Goal: Check status: Check status

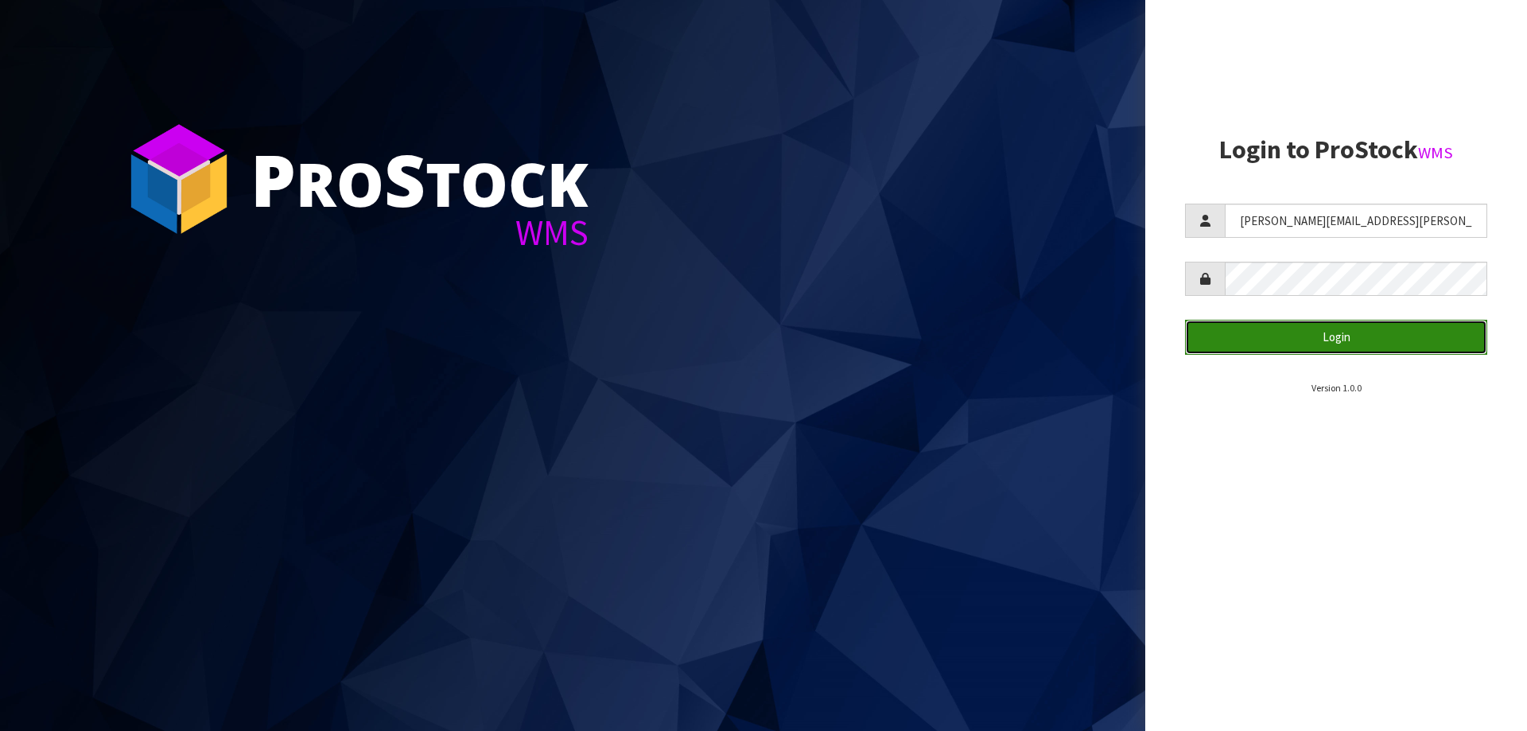
click at [1280, 326] on button "Login" at bounding box center [1336, 337] width 302 height 34
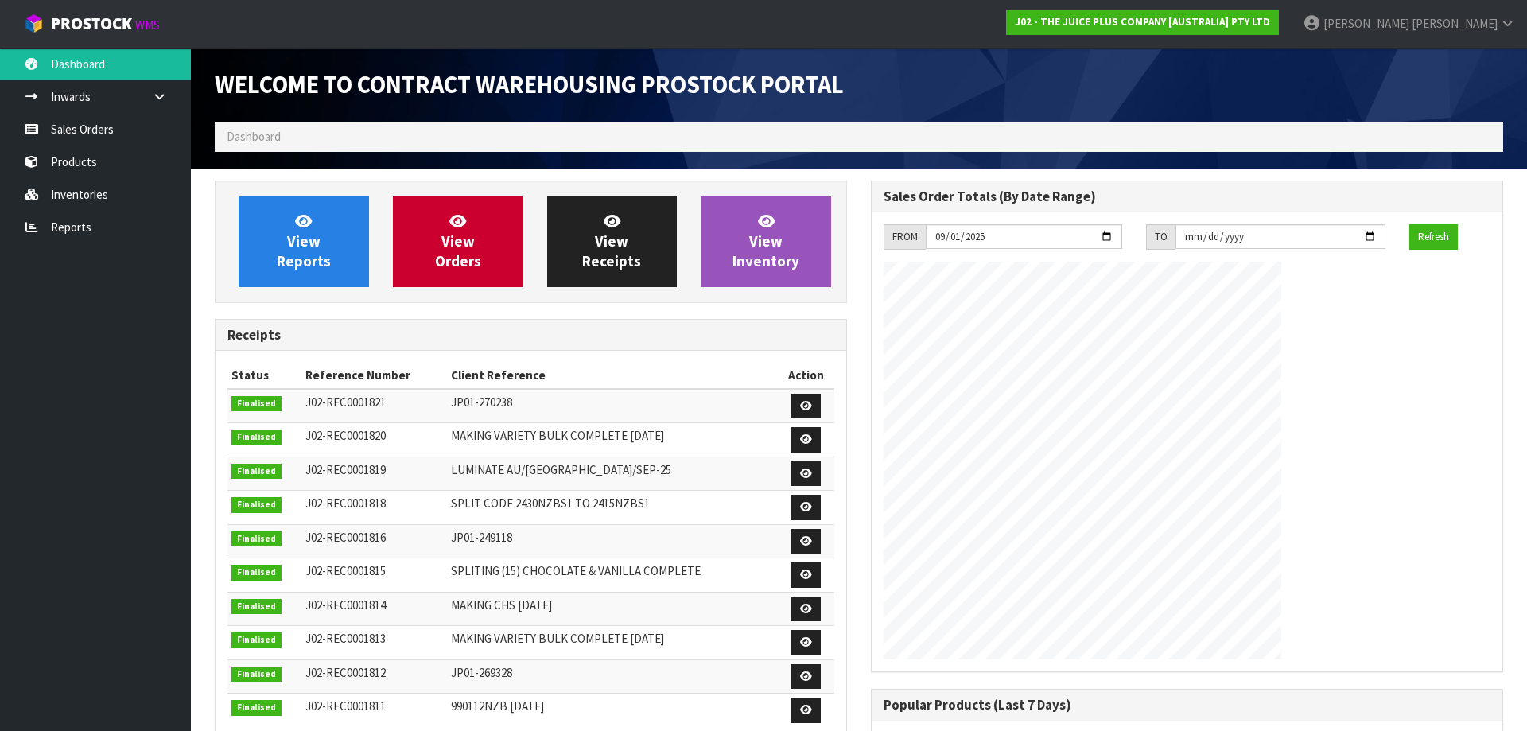
scroll to position [883, 656]
click at [83, 214] on link "Reports" at bounding box center [95, 227] width 191 height 33
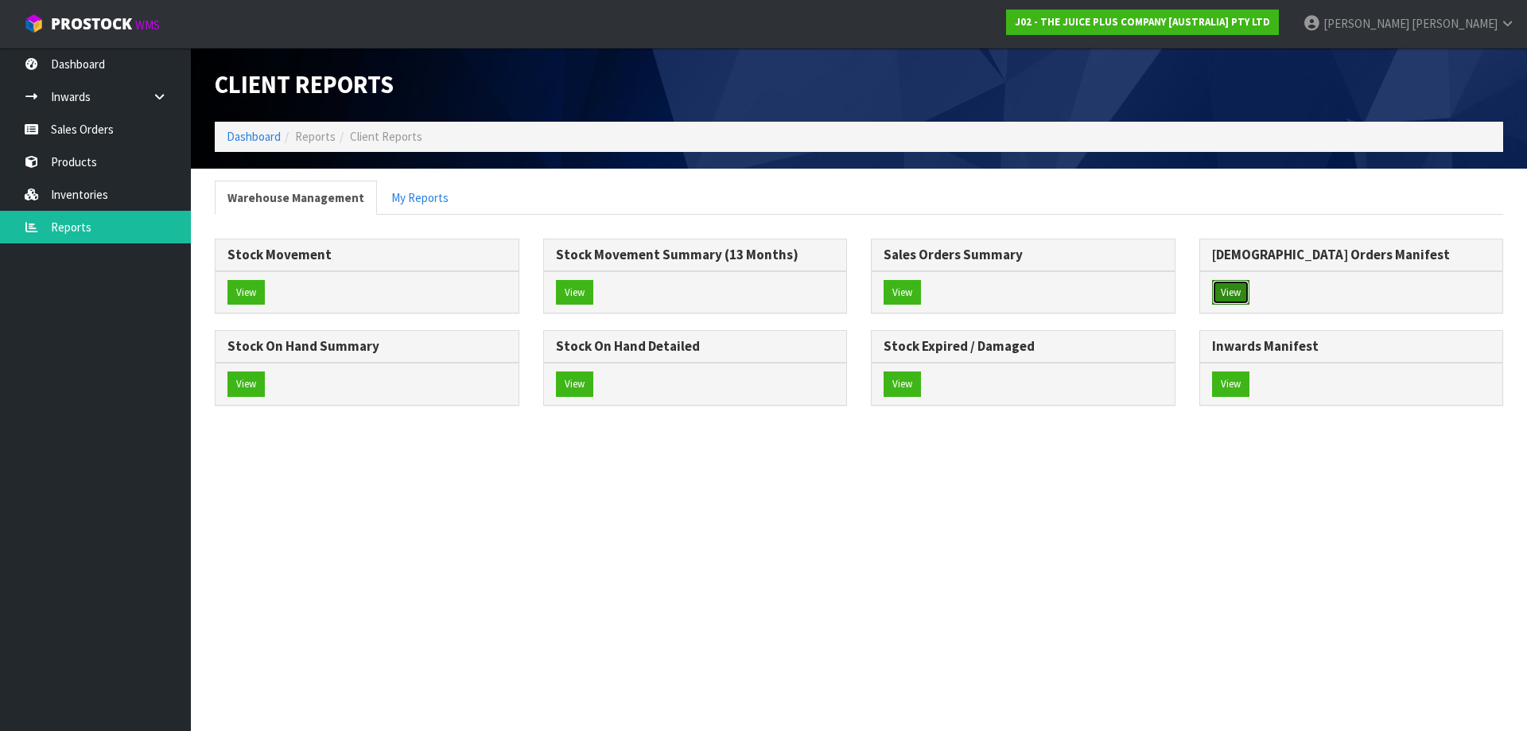
click at [1244, 287] on button "View" at bounding box center [1230, 292] width 37 height 25
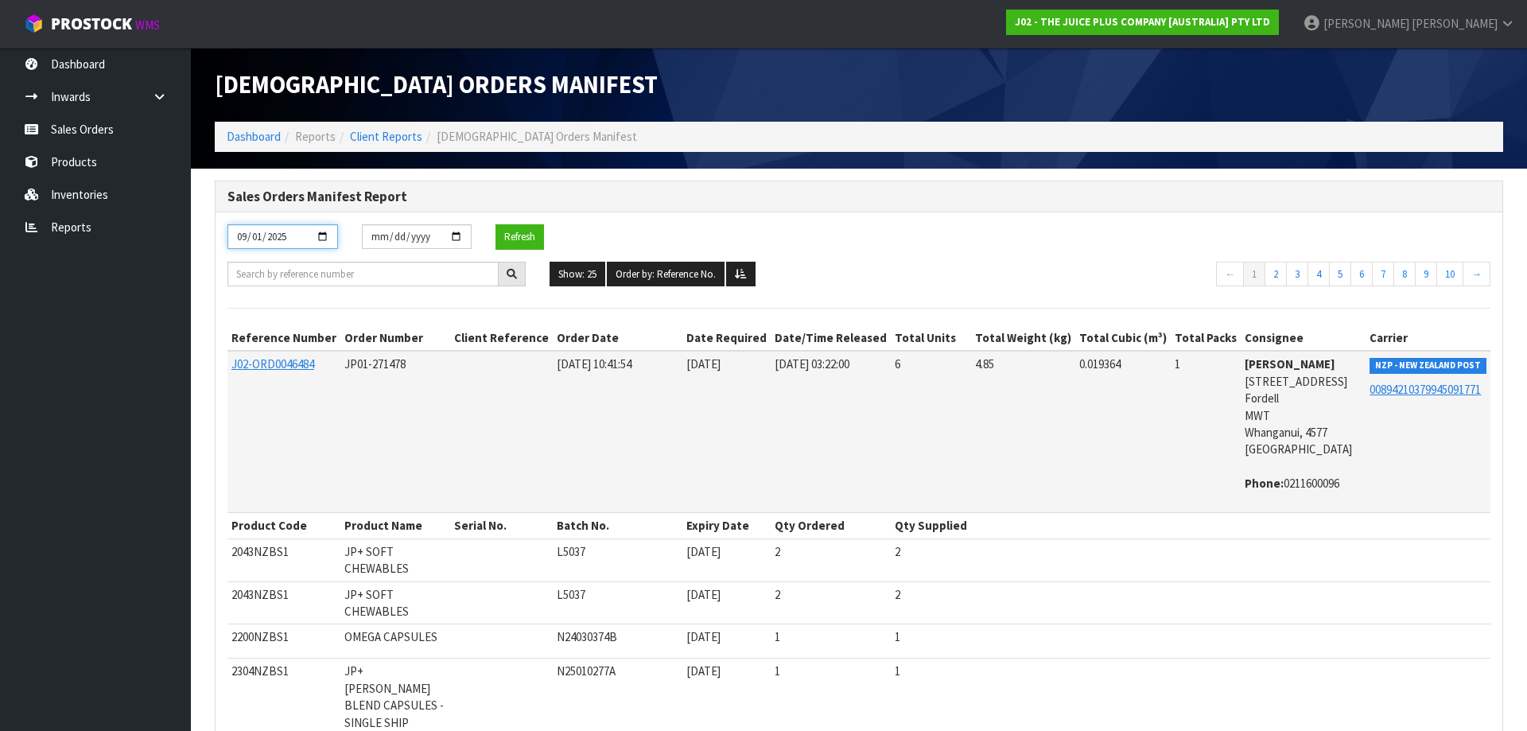
click at [324, 237] on input "2025-09-01" at bounding box center [282, 236] width 111 height 25
type input "[DATE]"
click at [457, 238] on input "[DATE]" at bounding box center [417, 236] width 111 height 25
type input "[DATE]"
click at [526, 237] on button "Refresh" at bounding box center [519, 236] width 49 height 25
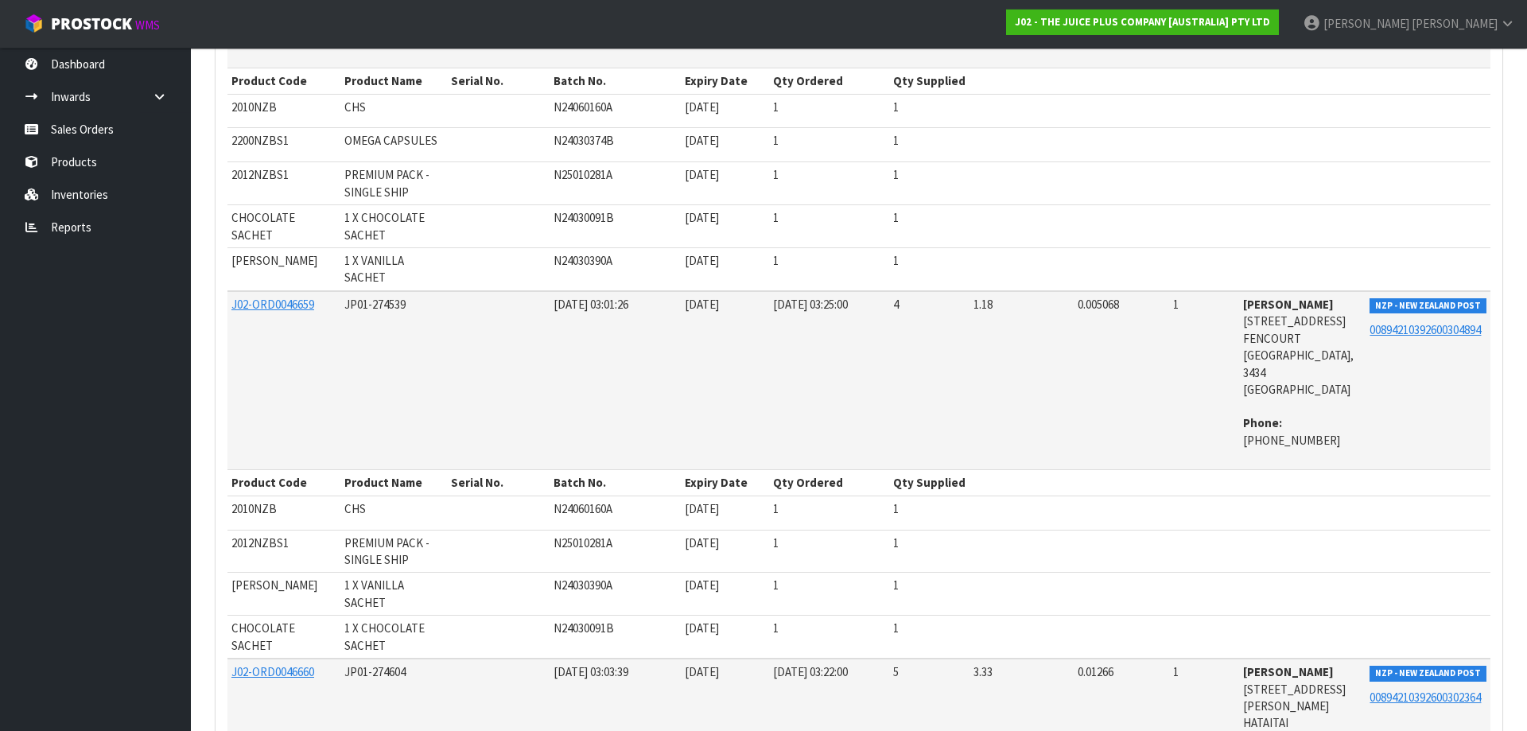
scroll to position [6994, 0]
